Goal: Find contact information: Find contact information

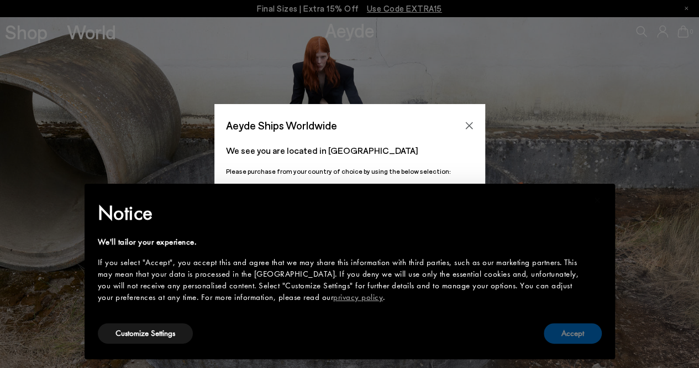
click at [585, 331] on button "Accept" at bounding box center [573, 333] width 58 height 20
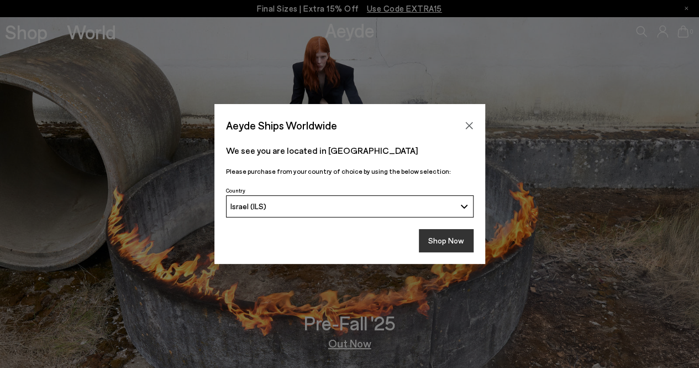
click at [456, 244] on button "Shop Now" at bounding box center [446, 240] width 55 height 23
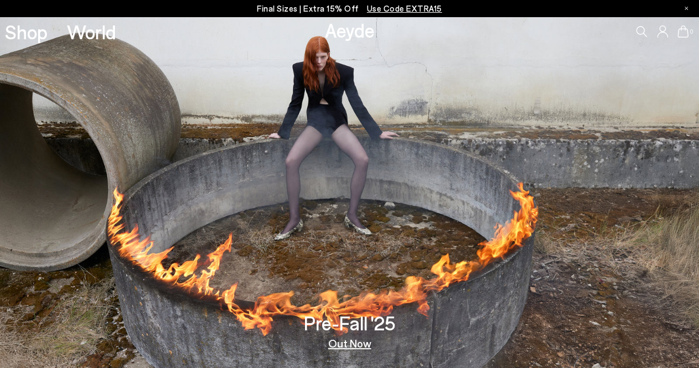
click at [662, 32] on icon at bounding box center [662, 31] width 11 height 12
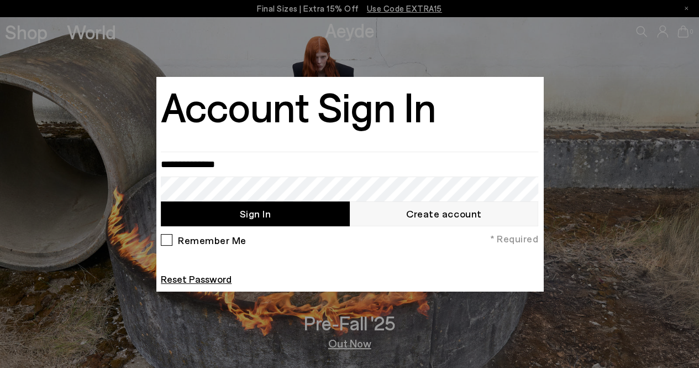
click at [639, 28] on div at bounding box center [349, 184] width 699 height 368
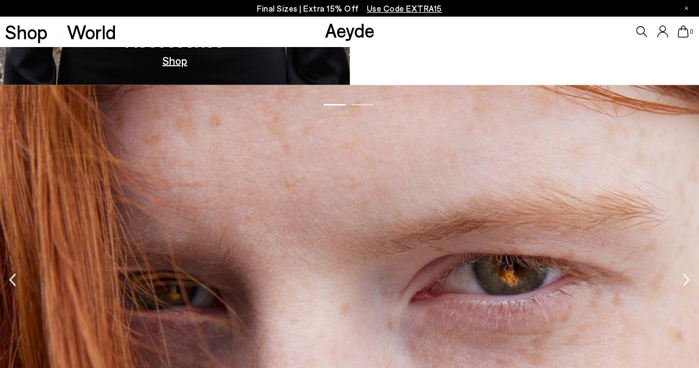
scroll to position [1629, 0]
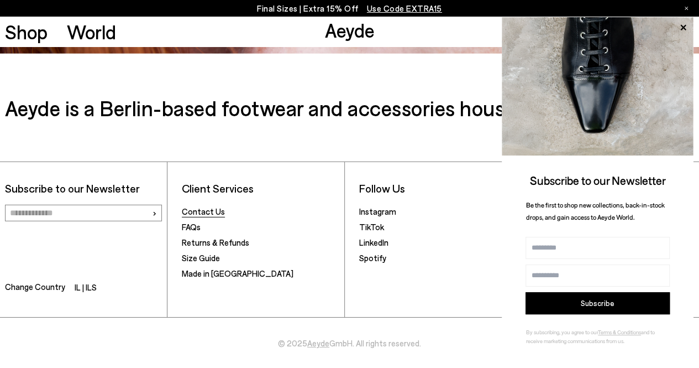
click at [215, 212] on link "Contact Us" at bounding box center [203, 211] width 43 height 10
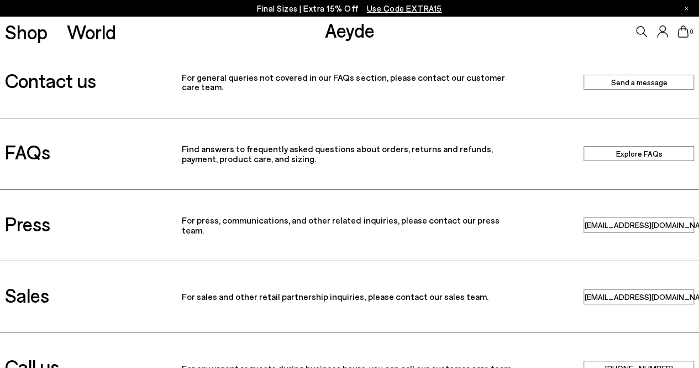
click at [629, 80] on link "Send a message" at bounding box center [639, 82] width 111 height 15
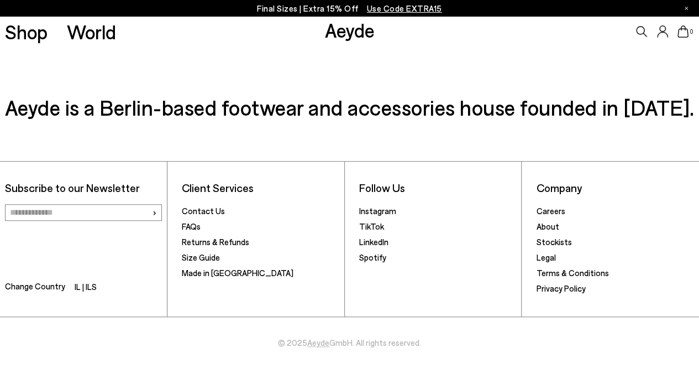
scroll to position [314, 0]
